Goal: Navigation & Orientation: Find specific page/section

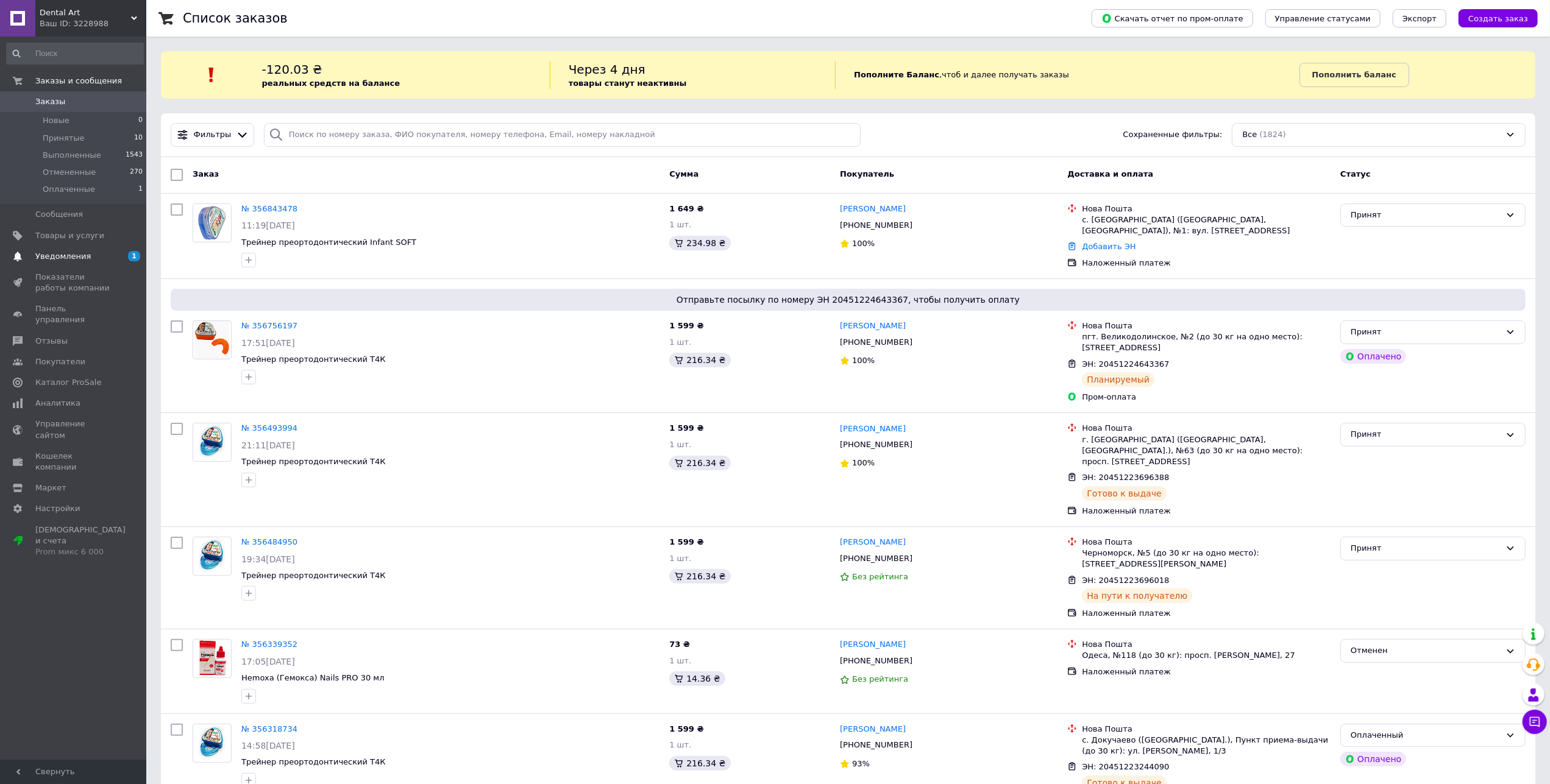
click at [62, 261] on span "Уведомления" at bounding box center [63, 257] width 56 height 11
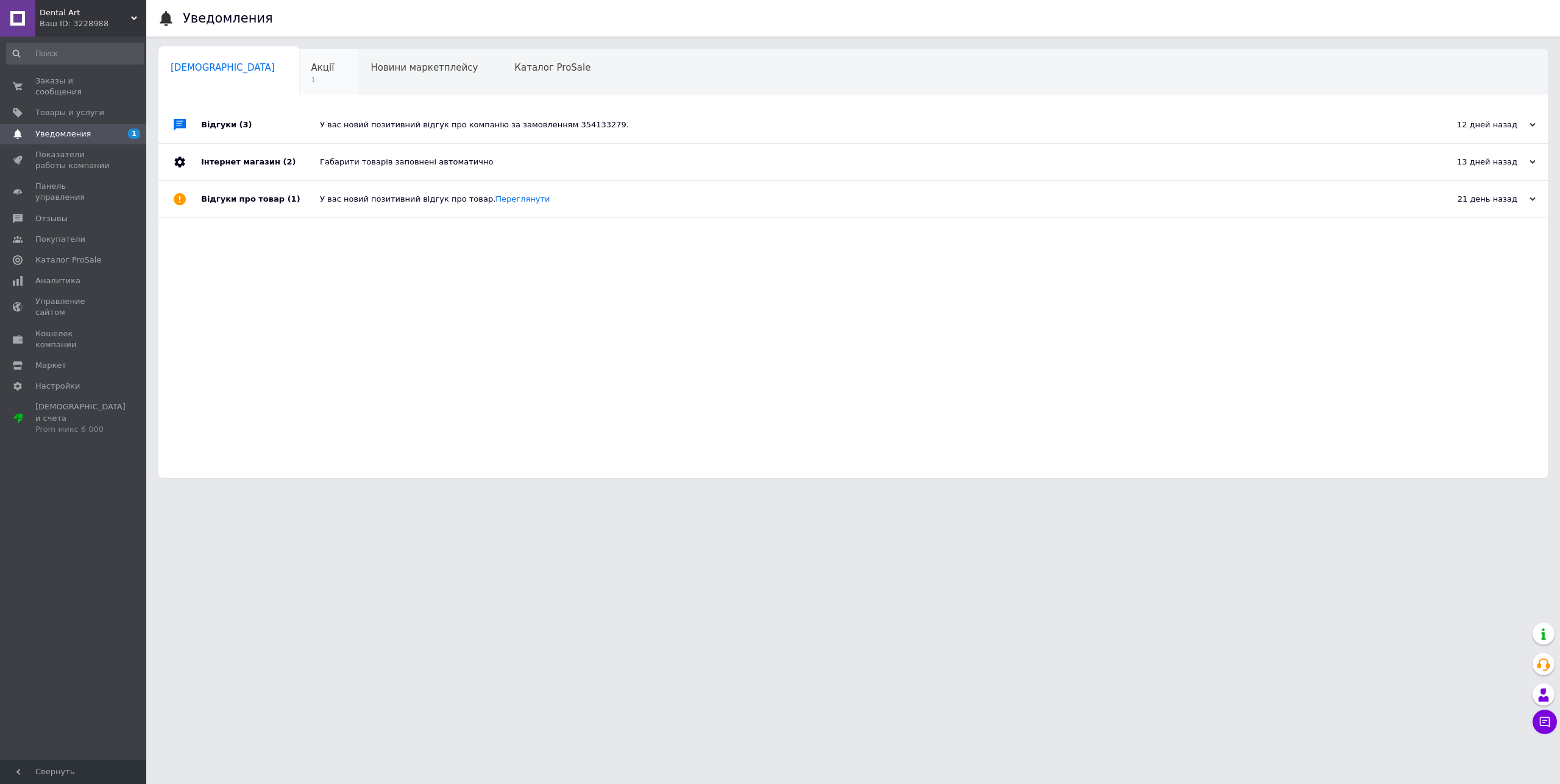
click at [300, 60] on div "Акції 1" at bounding box center [329, 73] width 59 height 47
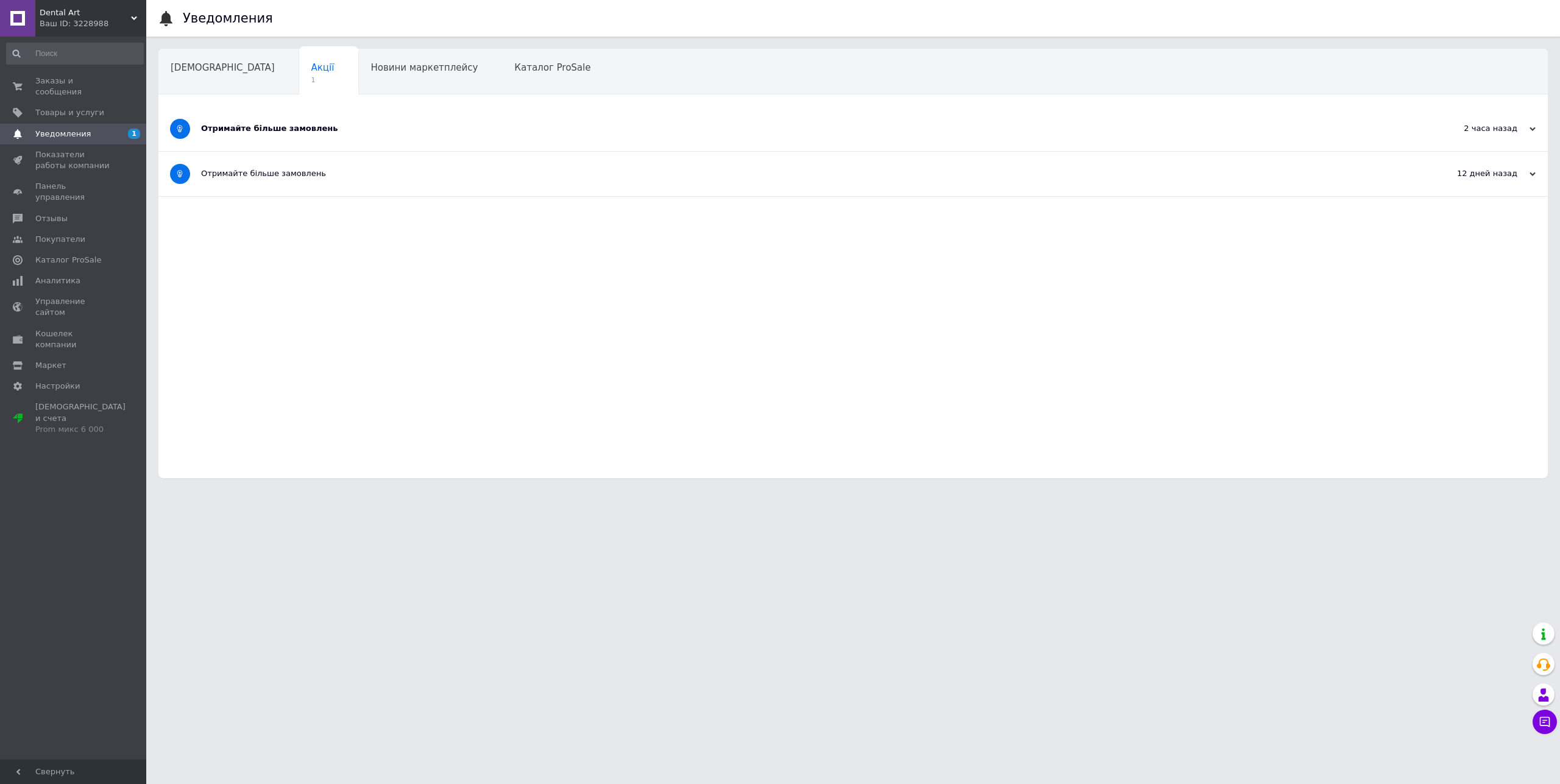
click at [284, 133] on div "Отримайте більше замовлень" at bounding box center [807, 129] width 1212 height 11
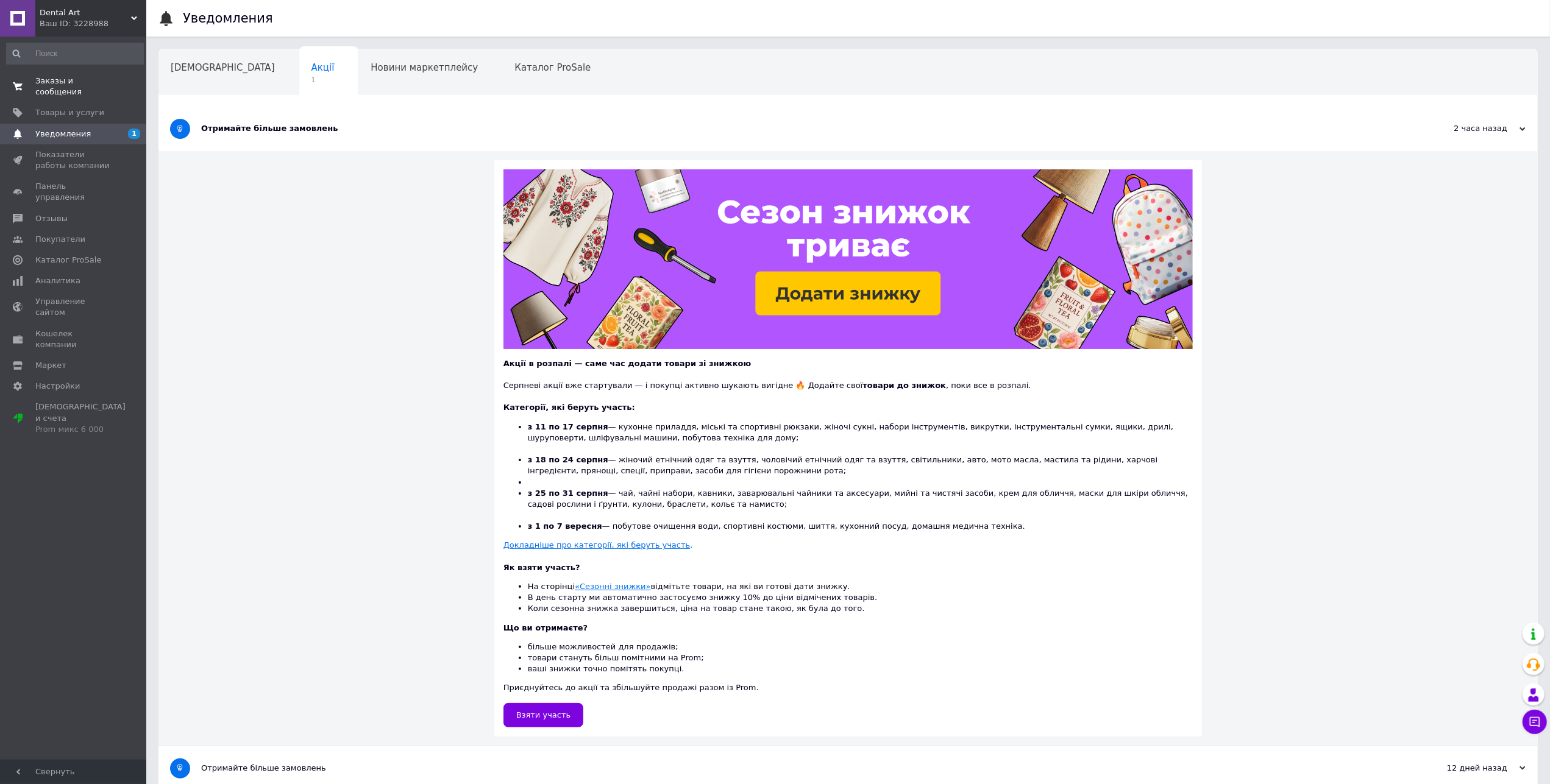
click at [44, 78] on span "Заказы и сообщения" at bounding box center [74, 86] width 78 height 22
